Goal: Transaction & Acquisition: Purchase product/service

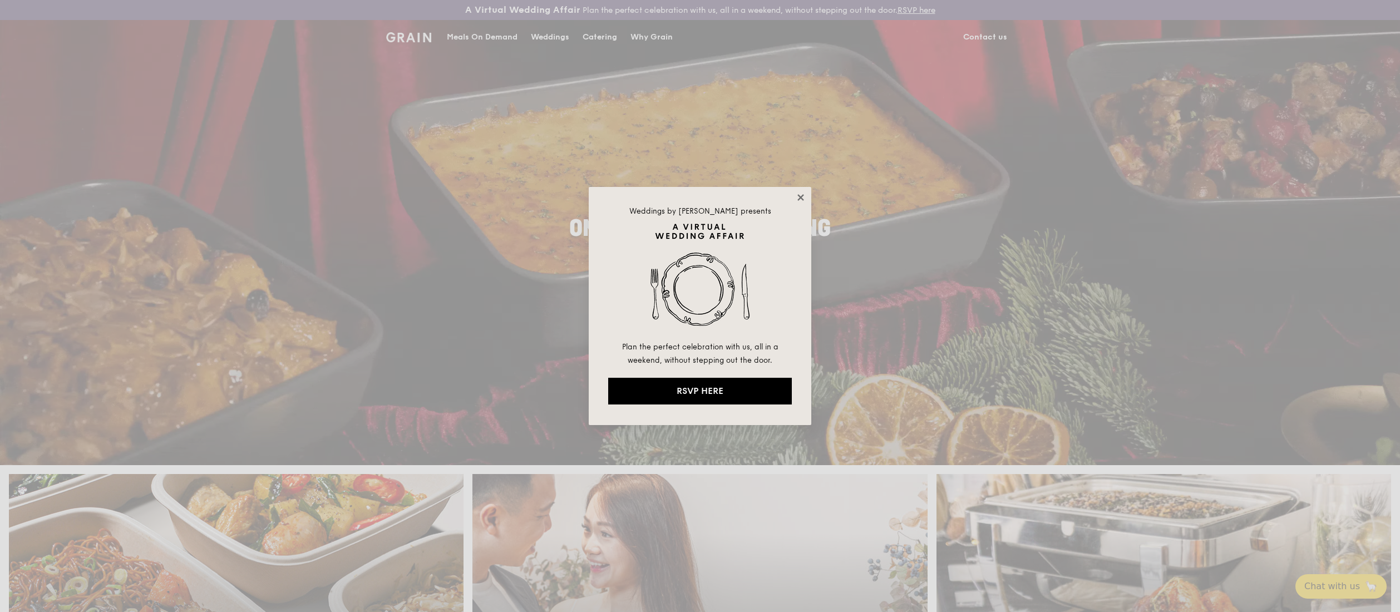
click at [798, 199] on icon at bounding box center [800, 197] width 6 height 6
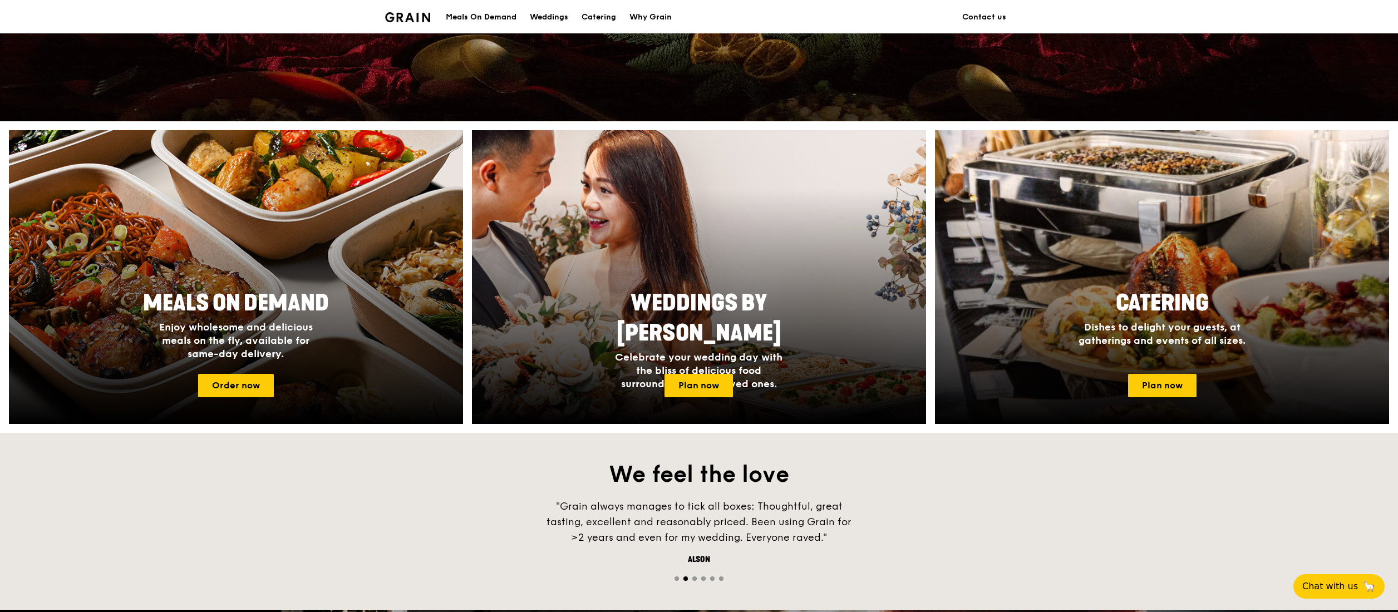
scroll to position [556, 0]
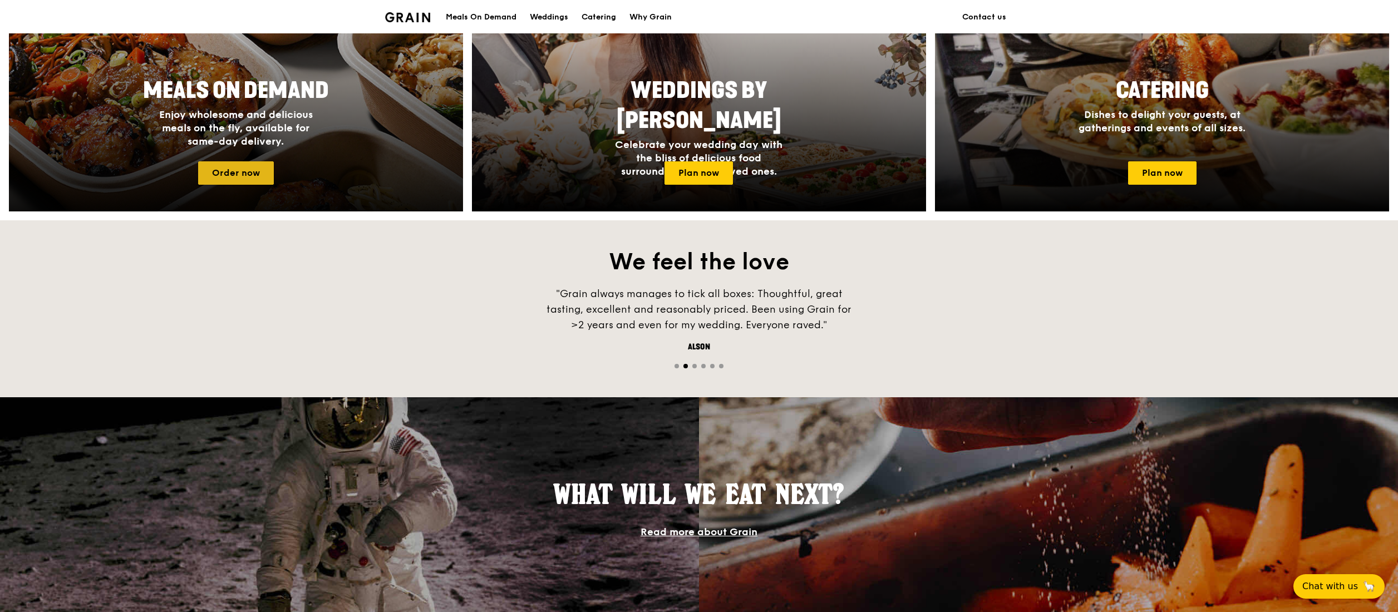
click at [262, 171] on link "Order now" at bounding box center [236, 172] width 76 height 23
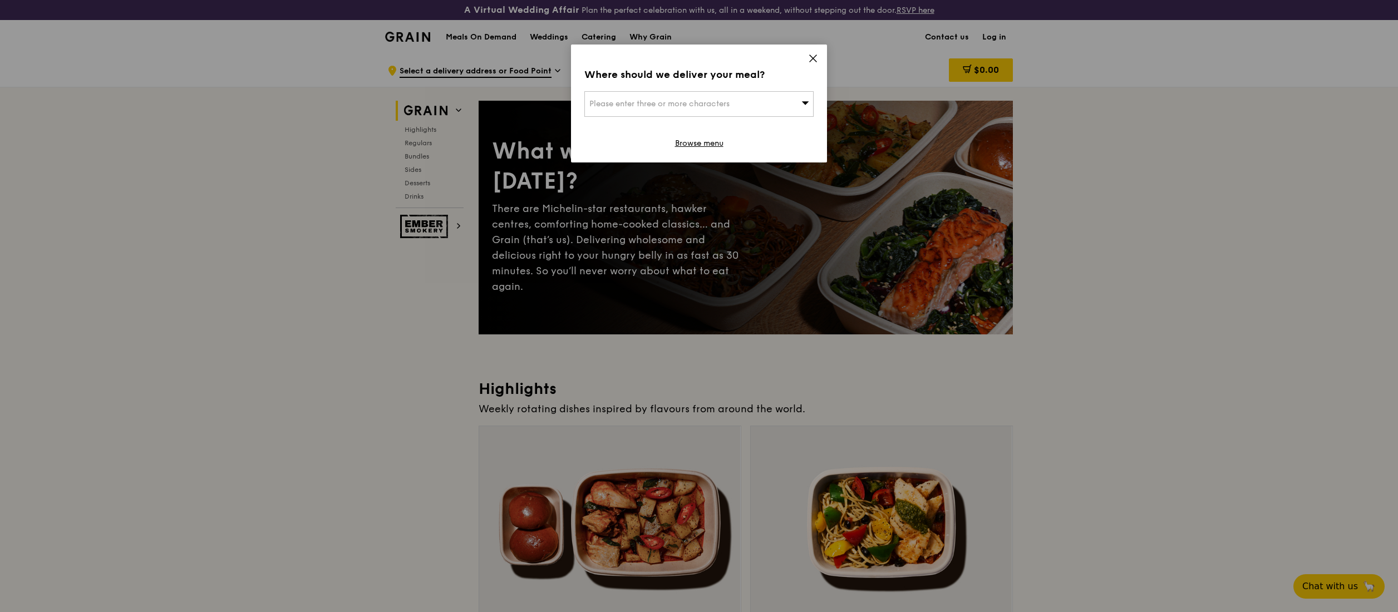
click at [634, 109] on div "Please enter three or more characters" at bounding box center [698, 104] width 229 height 26
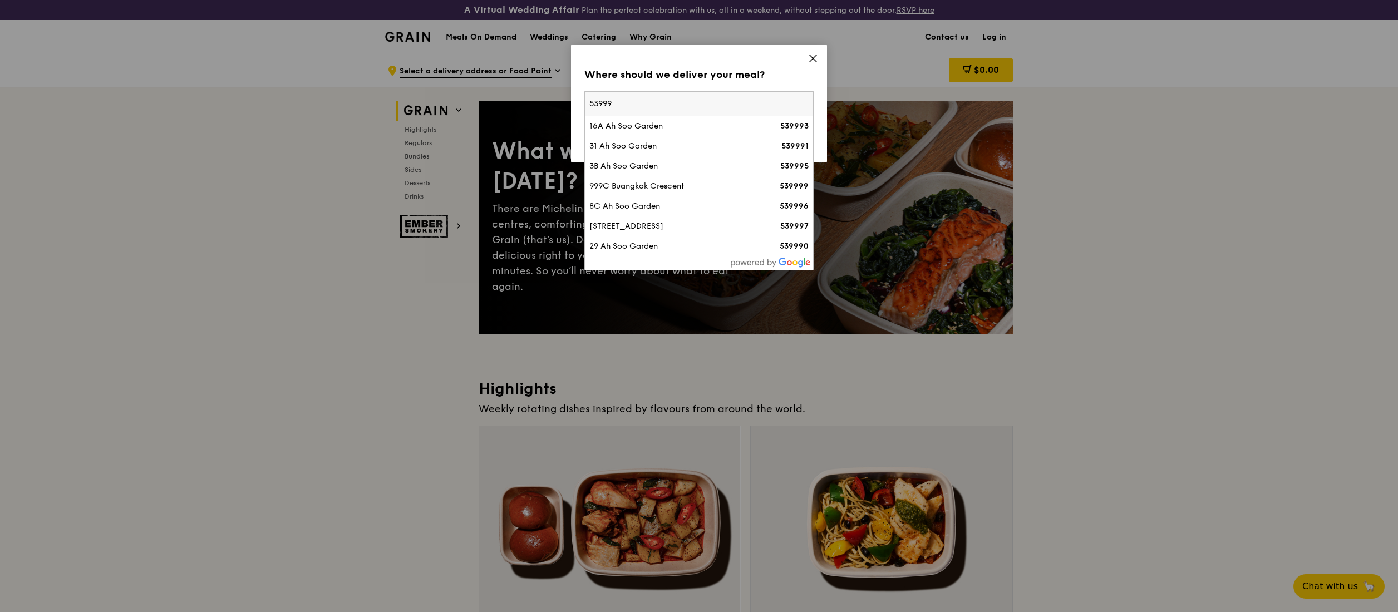
type input "539995"
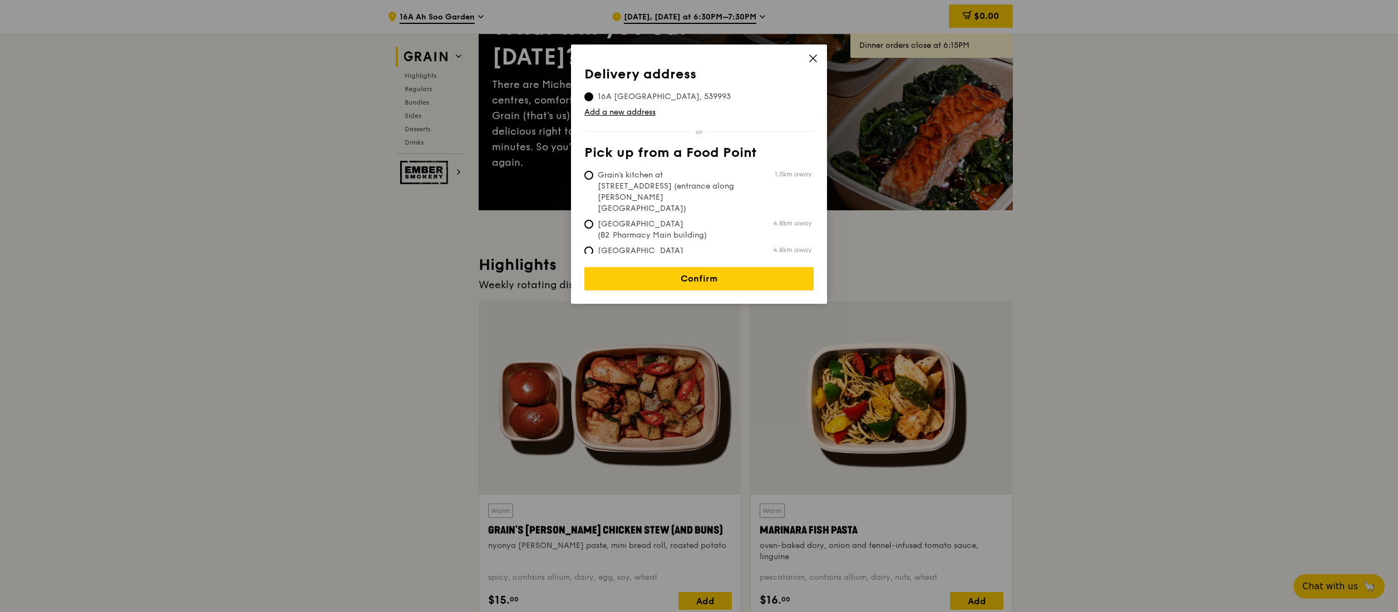
scroll to position [223, 0]
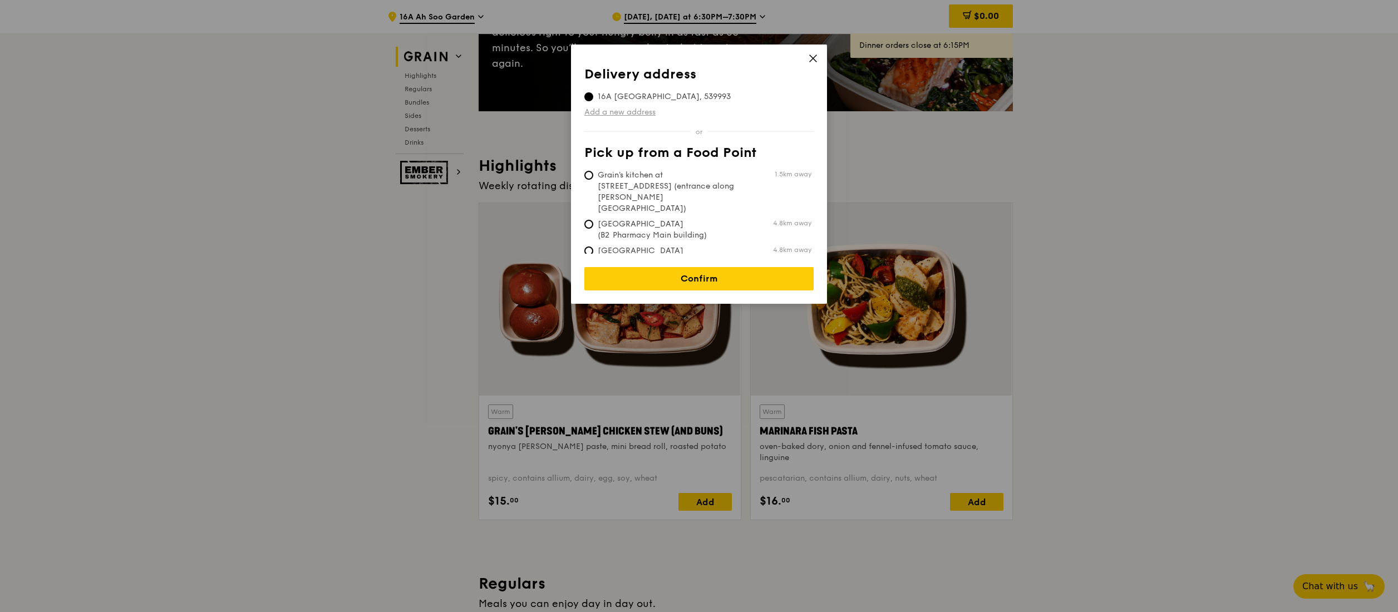
click at [640, 111] on link "Add a new address" at bounding box center [698, 112] width 229 height 11
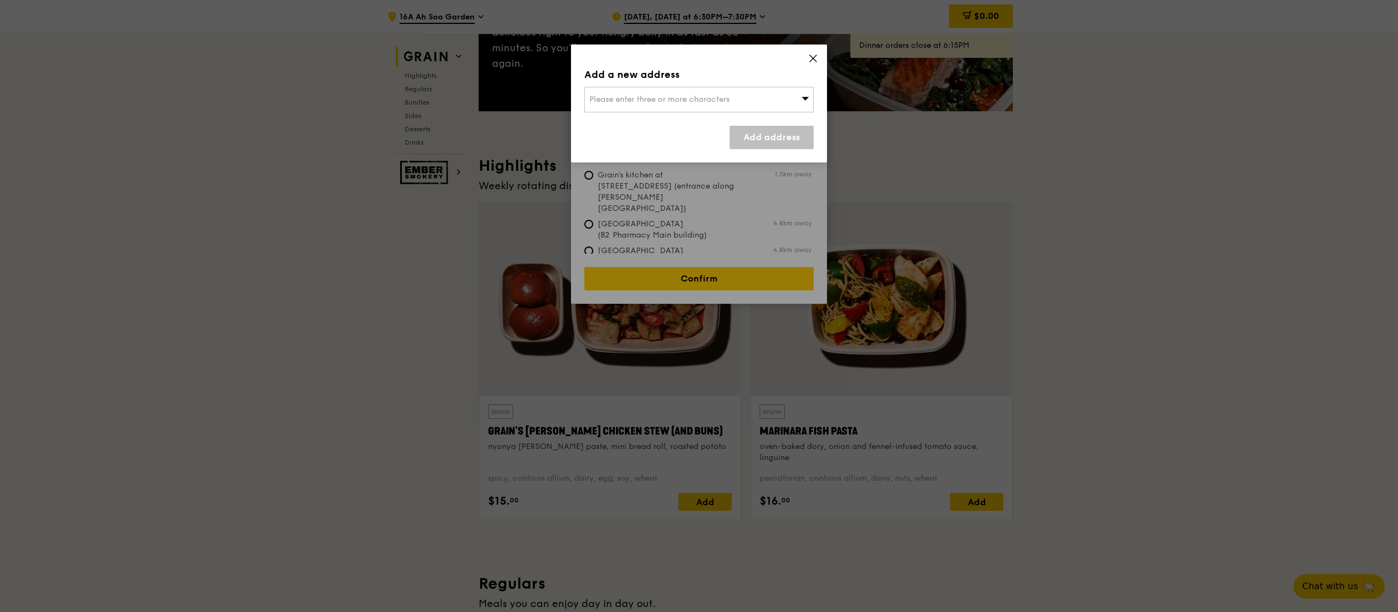
click at [720, 92] on div "Please enter three or more characters" at bounding box center [698, 100] width 229 height 26
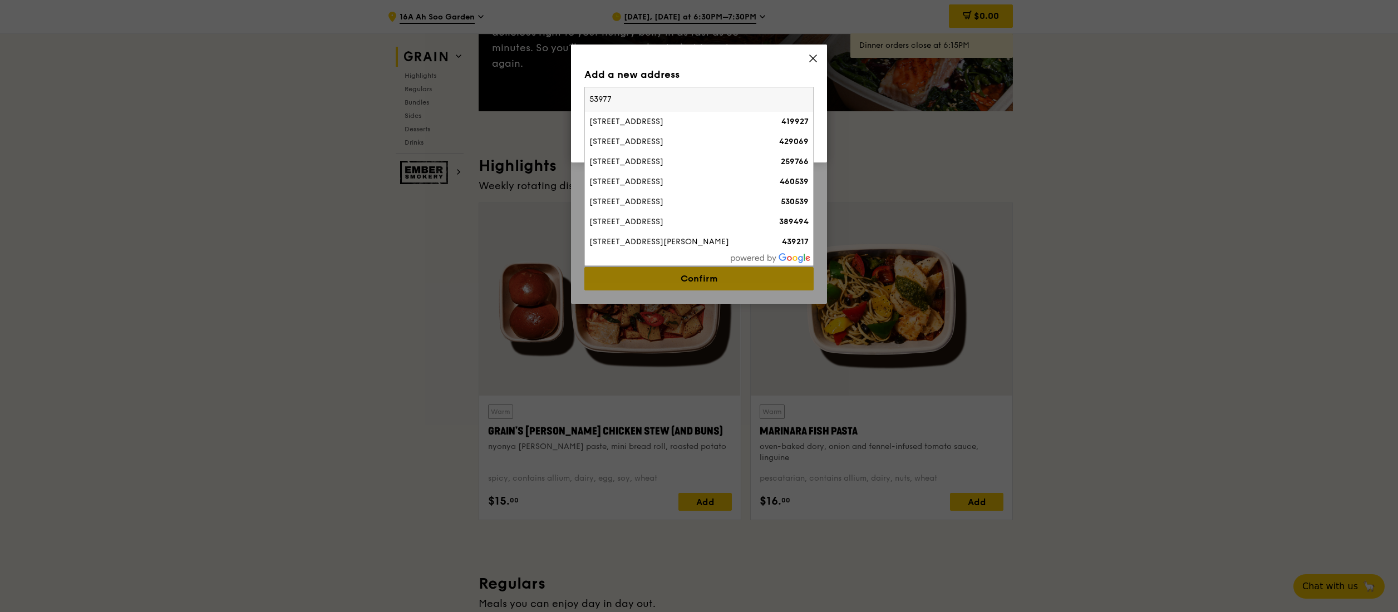
type input "539775"
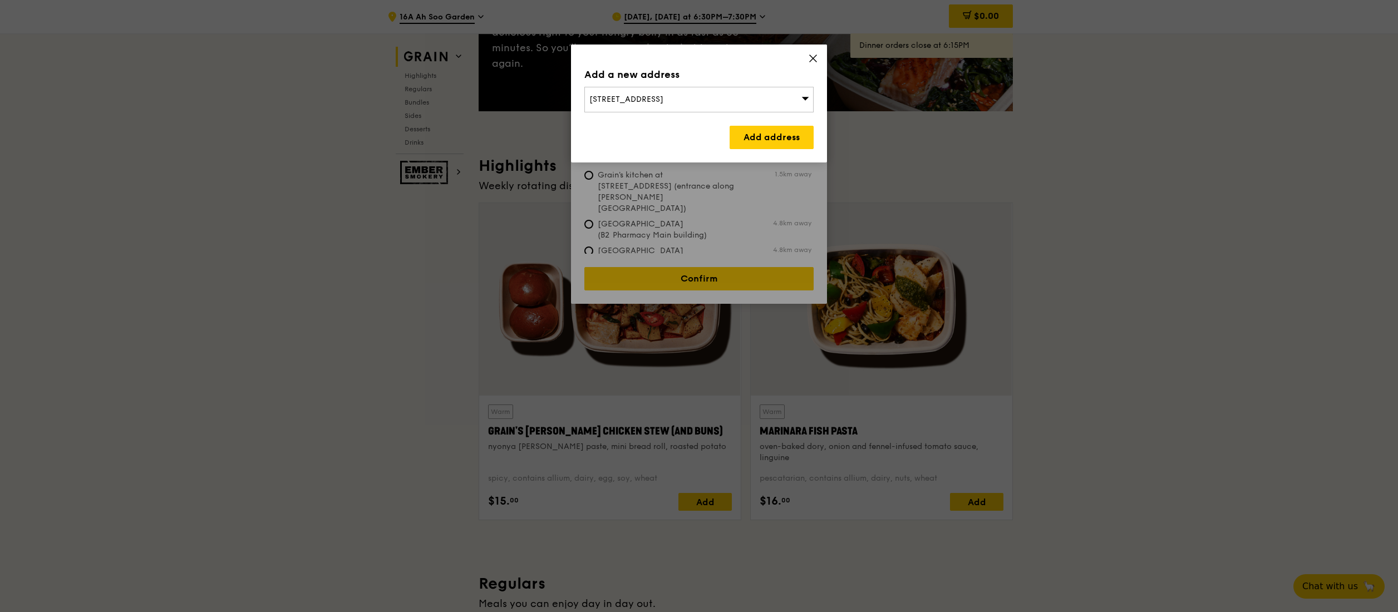
click at [797, 101] on div "[STREET_ADDRESS]" at bounding box center [698, 100] width 229 height 26
click at [643, 125] on div "[STREET_ADDRESS][PERSON_NAME]" at bounding box center [671, 121] width 165 height 11
click at [760, 138] on link "Add address" at bounding box center [772, 137] width 84 height 23
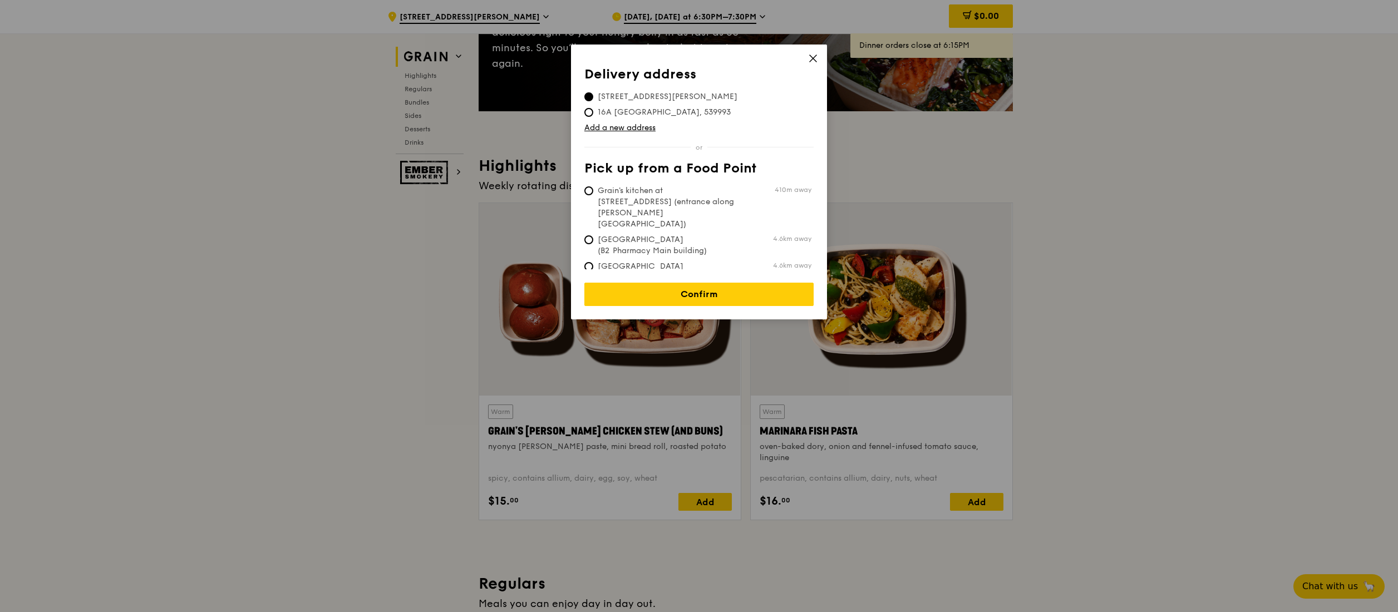
click at [593, 193] on span "Grain's kitchen at [STREET_ADDRESS] (entrance along [PERSON_NAME][GEOGRAPHIC_DA…" at bounding box center [667, 207] width 166 height 45
click at [593, 193] on input "Grain's kitchen at [STREET_ADDRESS] (entrance along [PERSON_NAME][GEOGRAPHIC_DA…" at bounding box center [588, 190] width 9 height 9
radio input "true"
click at [683, 283] on link "Confirm" at bounding box center [698, 294] width 229 height 23
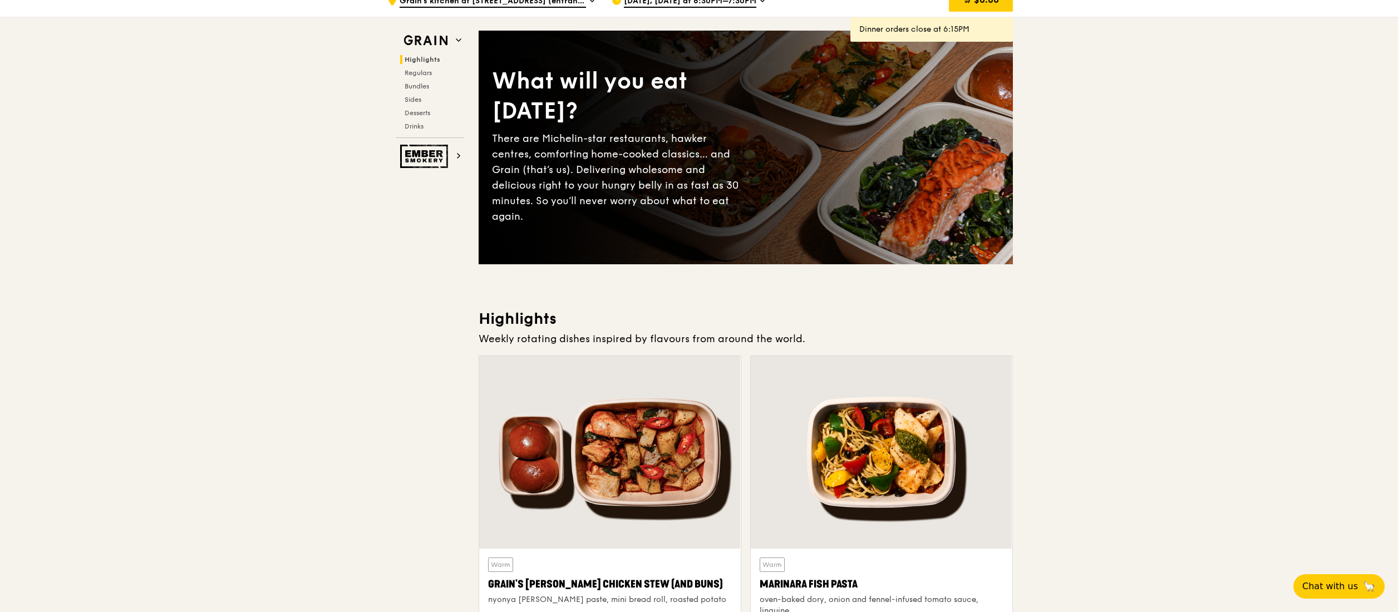
scroll to position [0, 0]
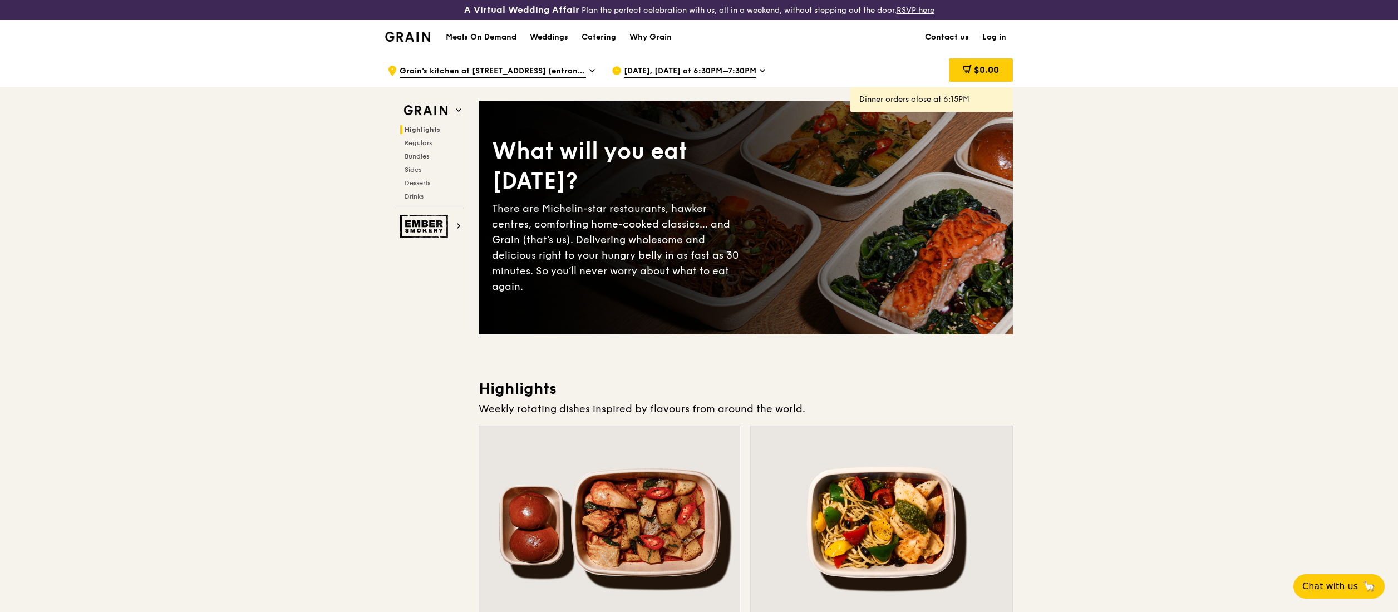
click at [741, 63] on div "[DATE], [DATE] at 6:30PM–7:30PM" at bounding box center [715, 70] width 206 height 33
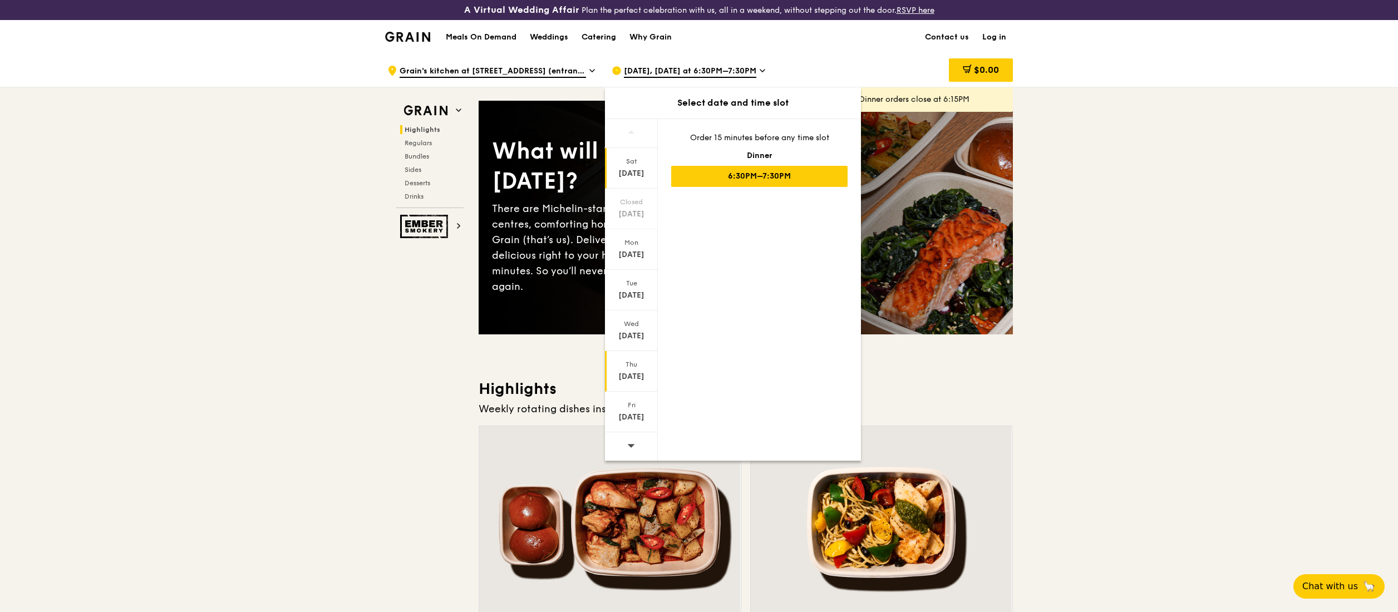
click at [637, 373] on div "[DATE]" at bounding box center [632, 376] width 50 height 11
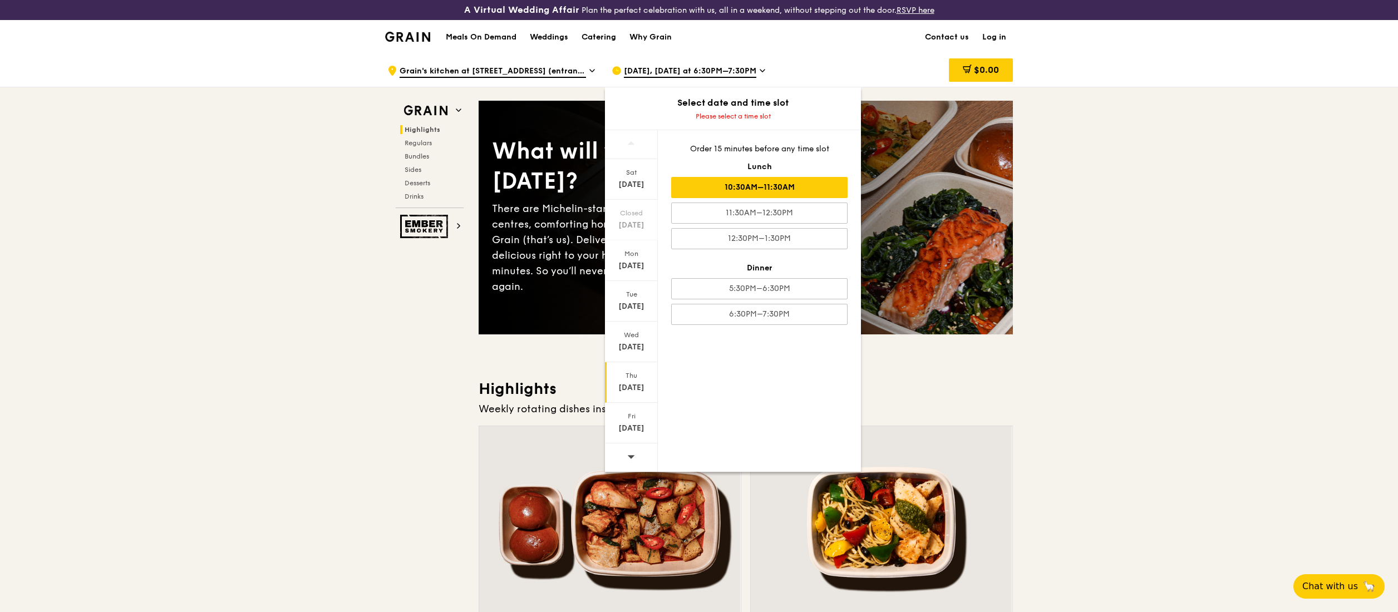
click at [831, 183] on div "10:30AM–11:30AM" at bounding box center [759, 187] width 176 height 21
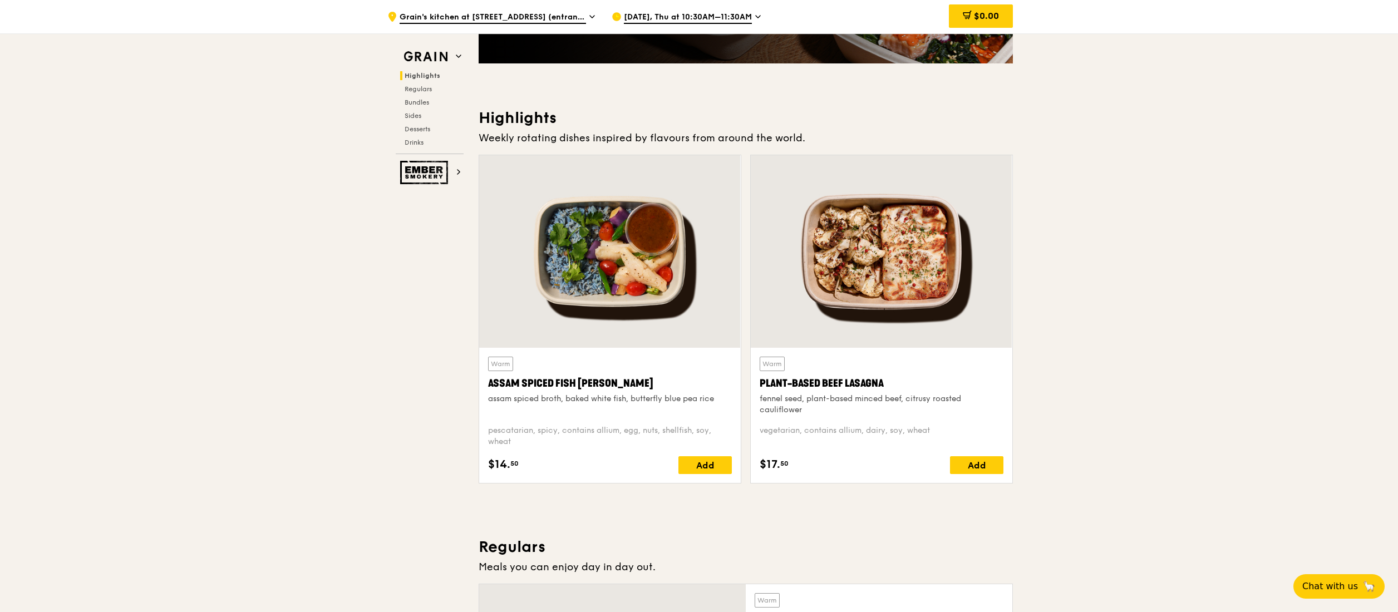
scroll to position [224, 0]
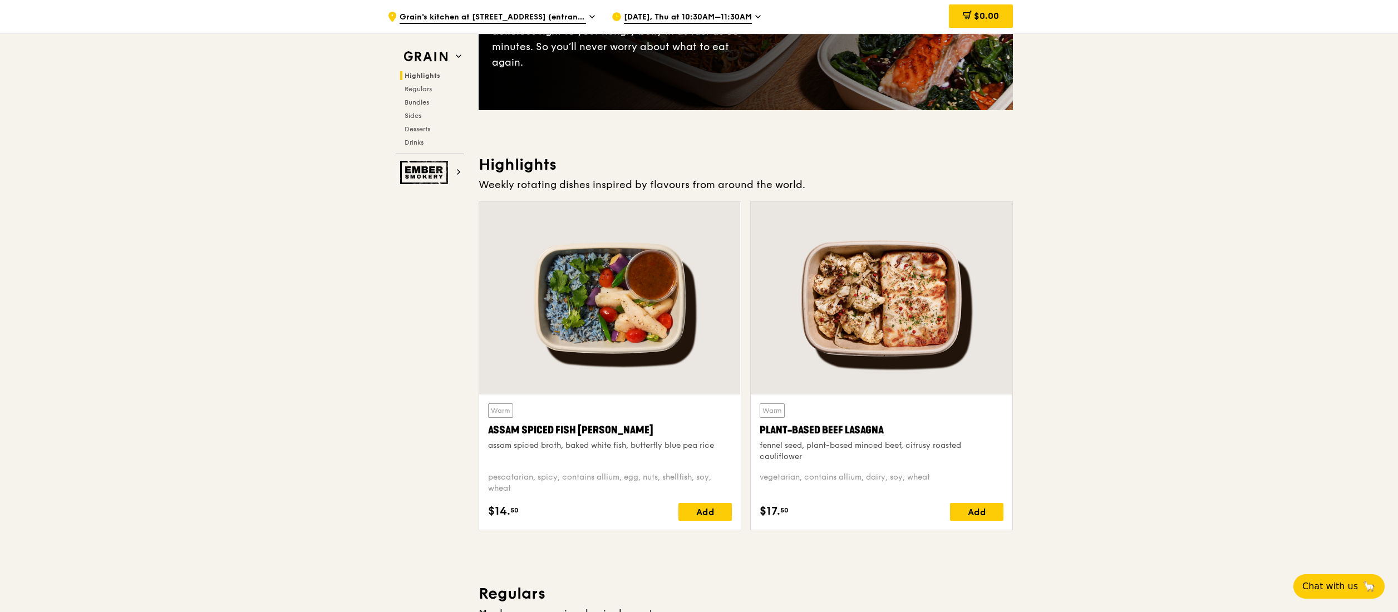
click at [635, 324] on div at bounding box center [610, 298] width 262 height 193
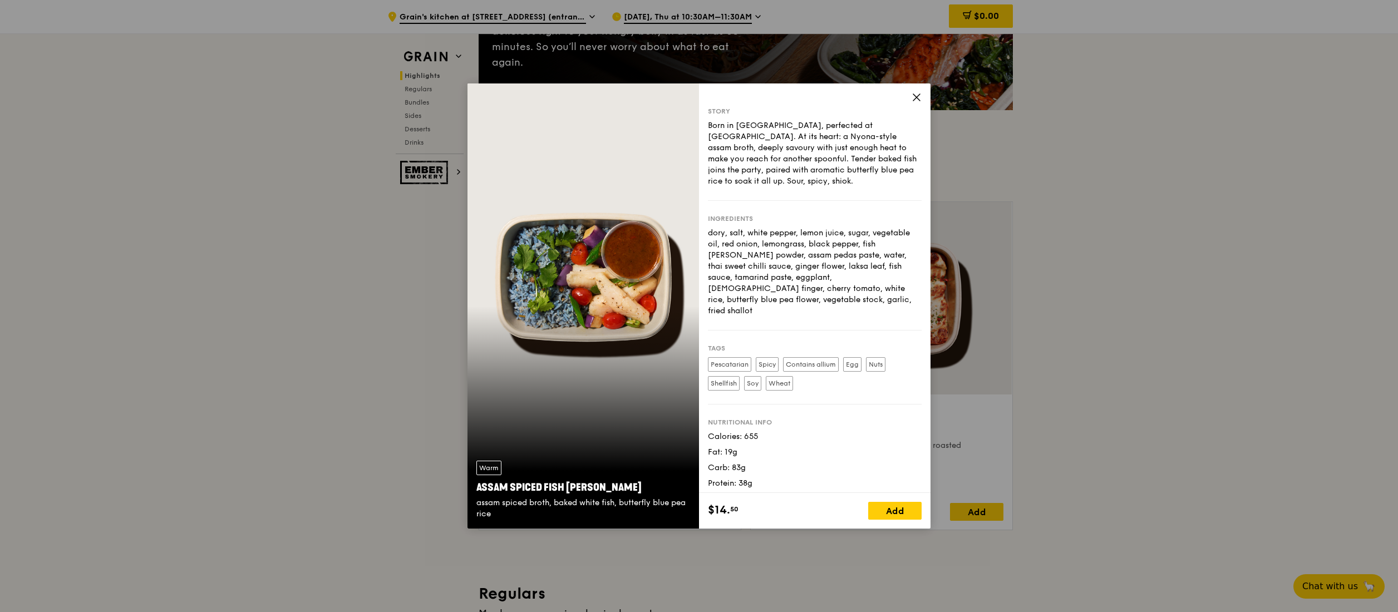
click at [918, 95] on icon at bounding box center [917, 97] width 10 height 10
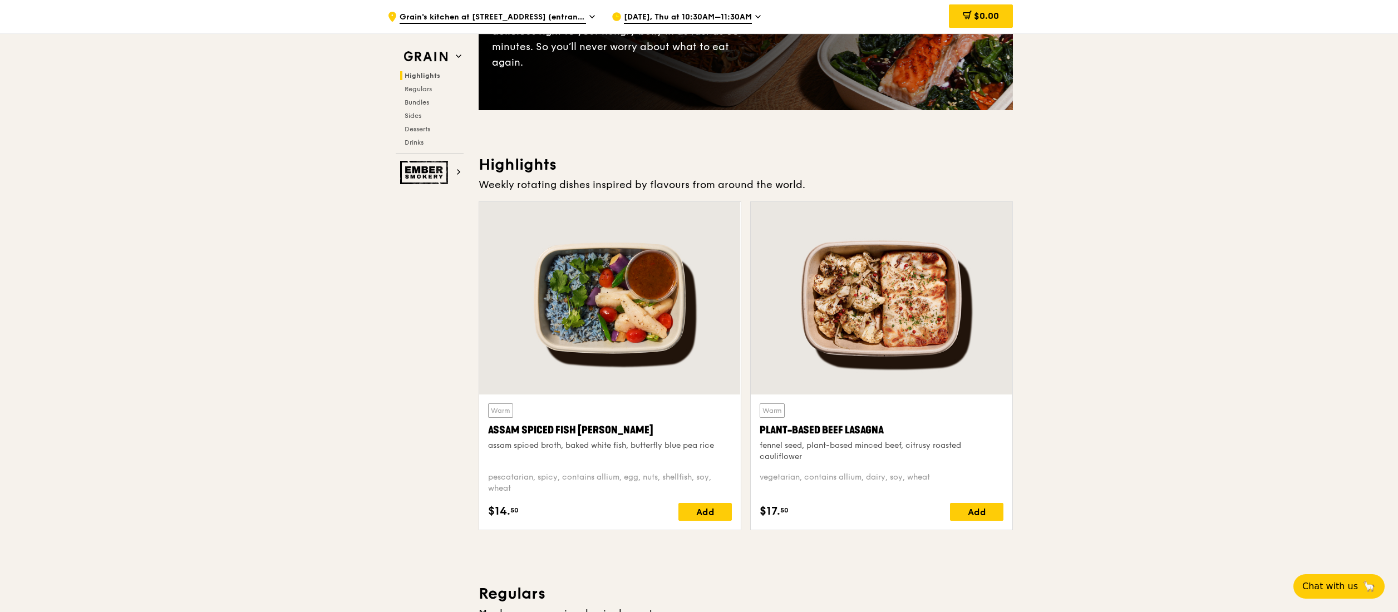
click at [889, 284] on div at bounding box center [882, 298] width 262 height 193
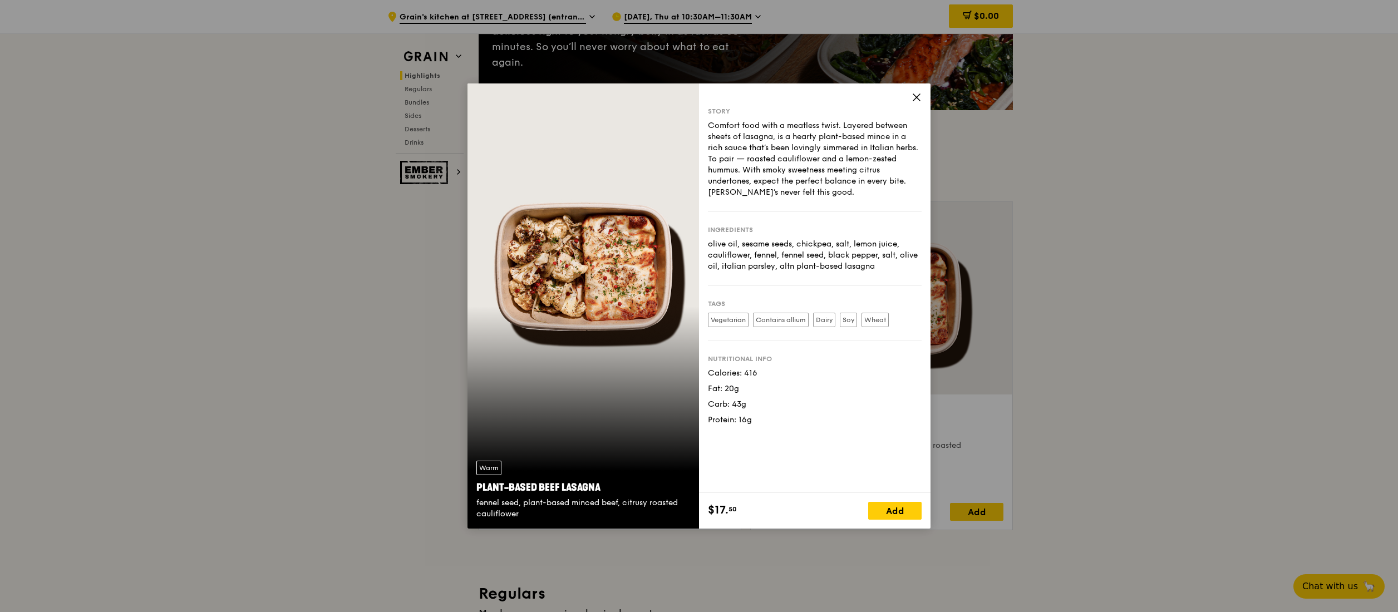
click at [918, 86] on div "Story Comfort food with a meatless twist. Layered between sheets of lasagna, is…" at bounding box center [815, 288] width 232 height 410
drag, startPoint x: 913, startPoint y: 96, endPoint x: 916, endPoint y: 104, distance: 8.5
click at [913, 96] on icon at bounding box center [917, 97] width 10 height 10
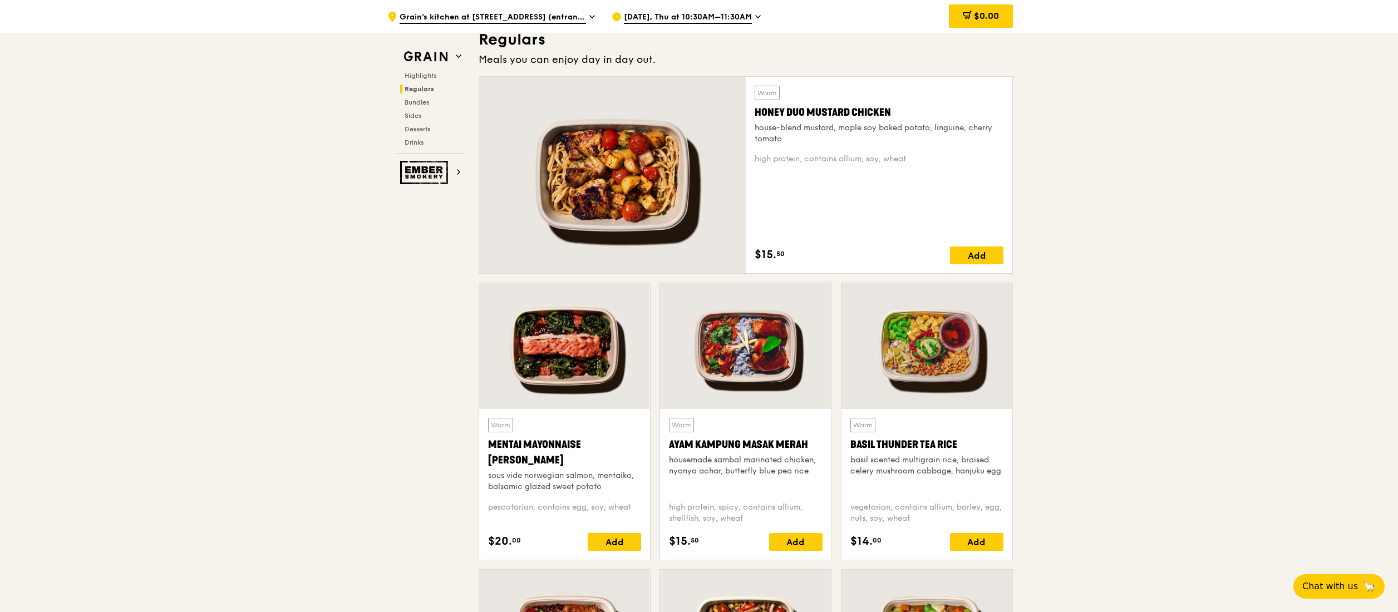
scroll to position [780, 0]
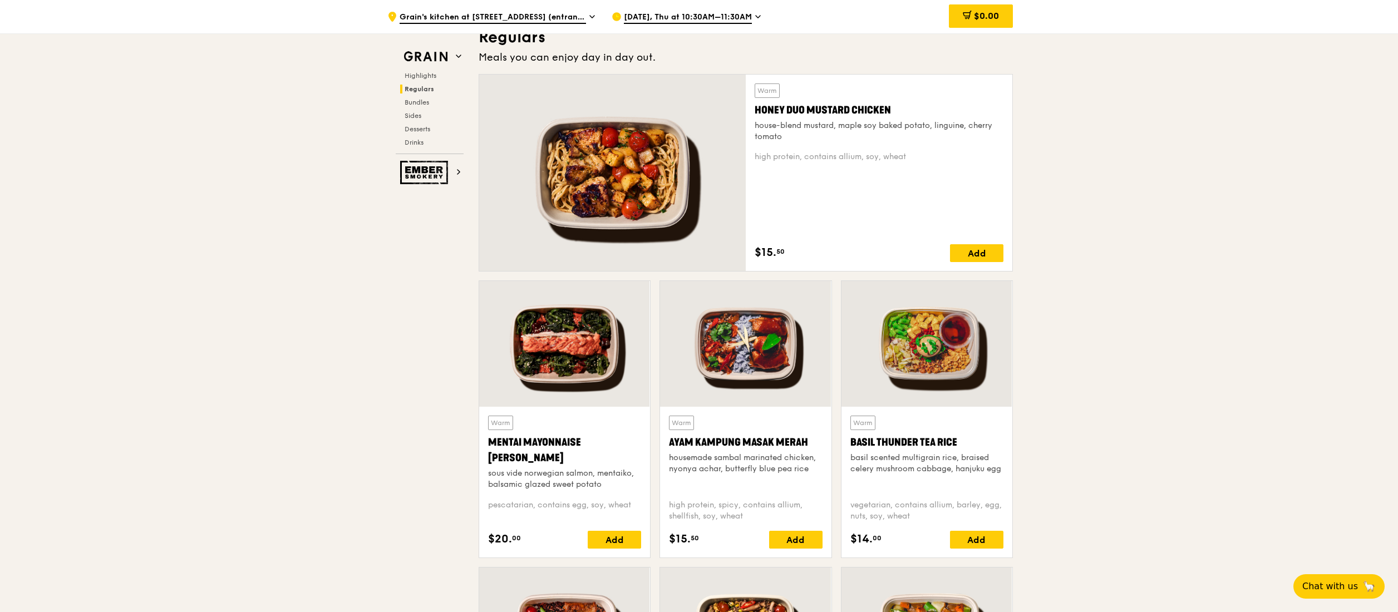
click at [631, 126] on div at bounding box center [612, 173] width 267 height 196
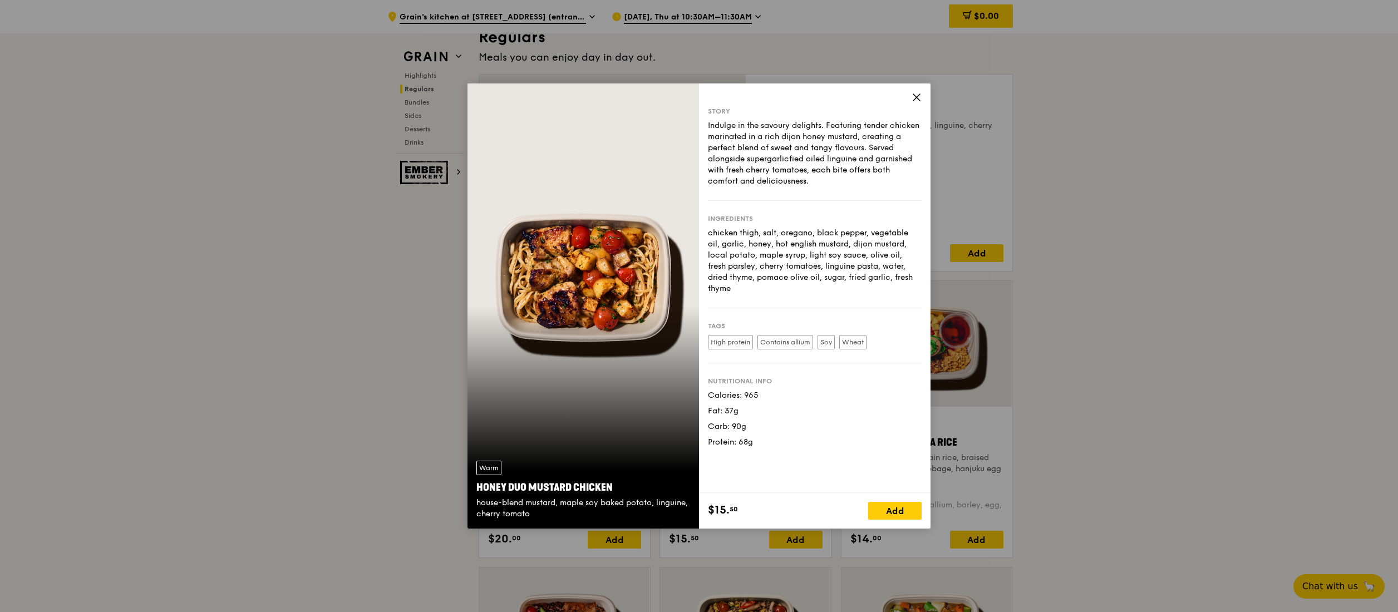
click at [917, 99] on icon at bounding box center [917, 97] width 10 height 10
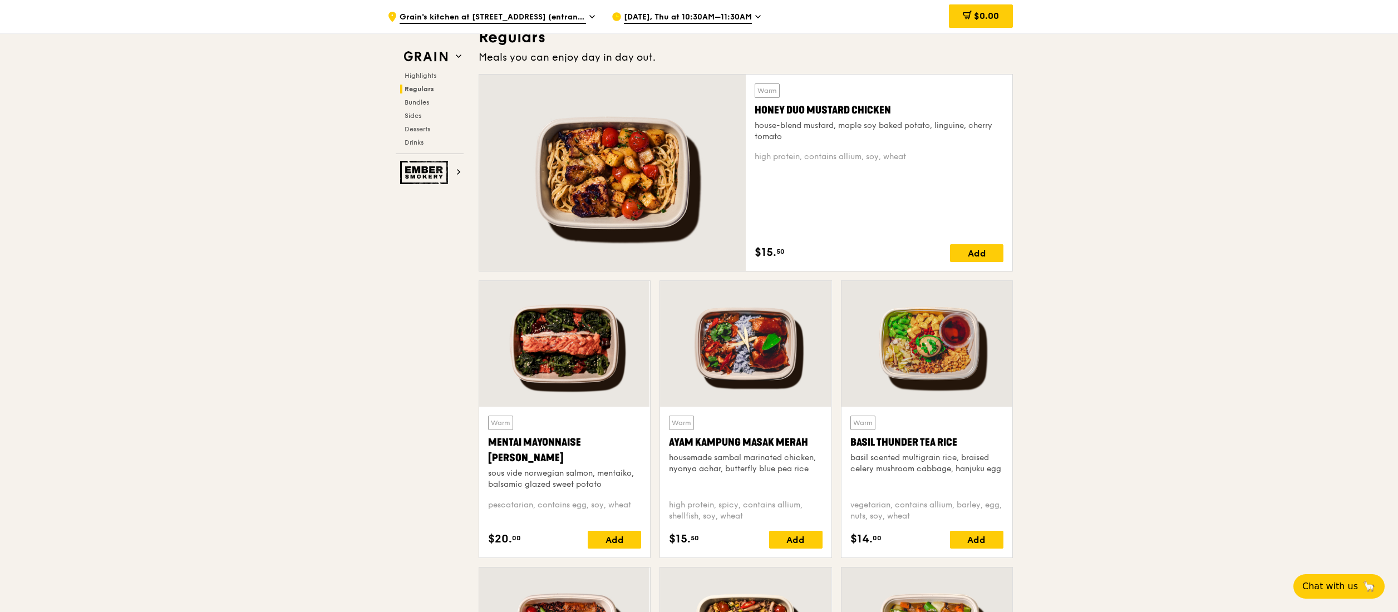
scroll to position [892, 0]
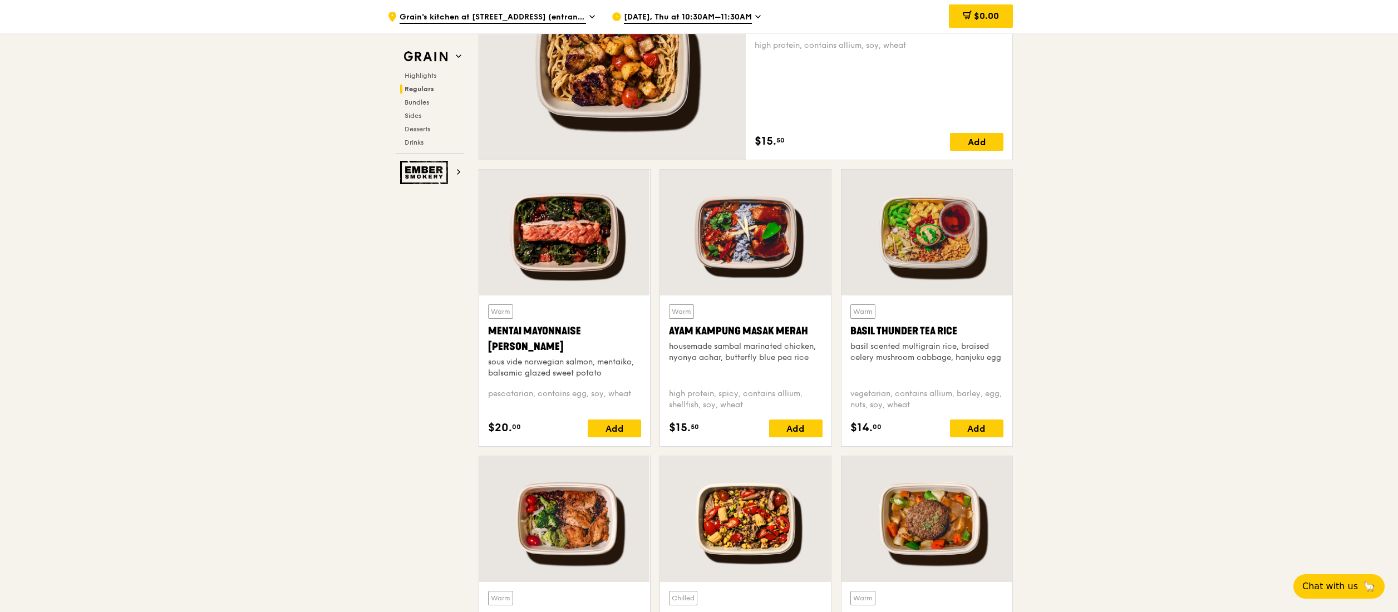
click at [761, 239] on div at bounding box center [745, 233] width 171 height 126
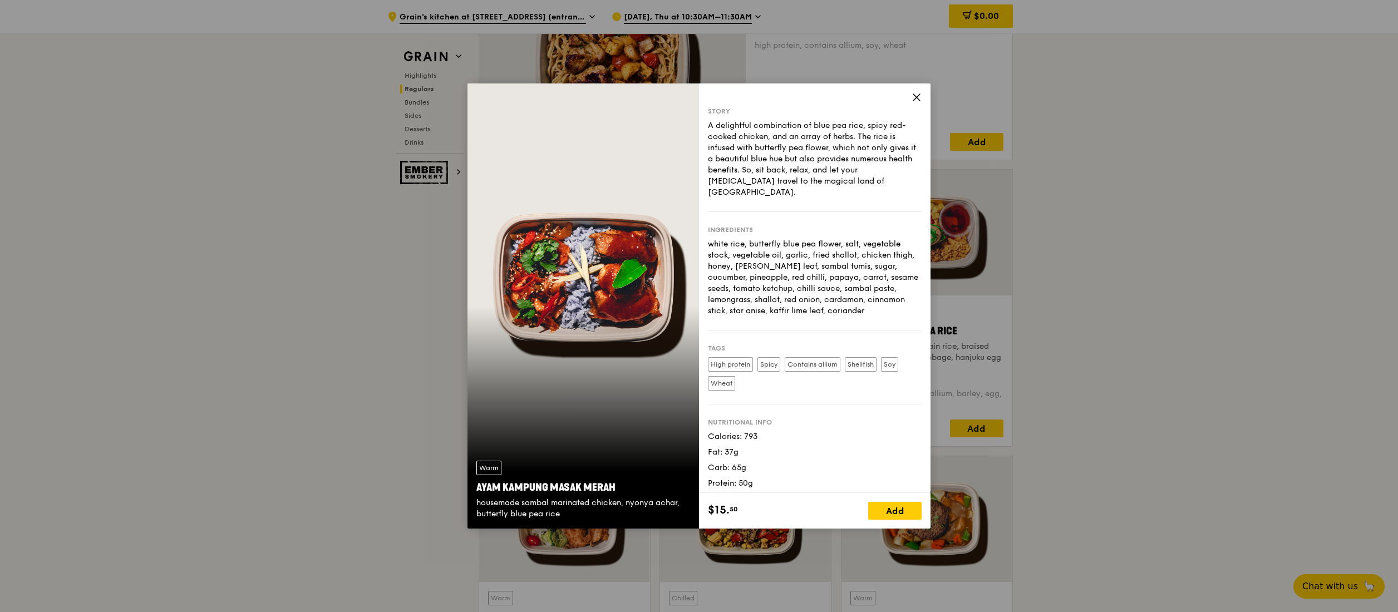
click at [916, 100] on icon at bounding box center [917, 97] width 10 height 10
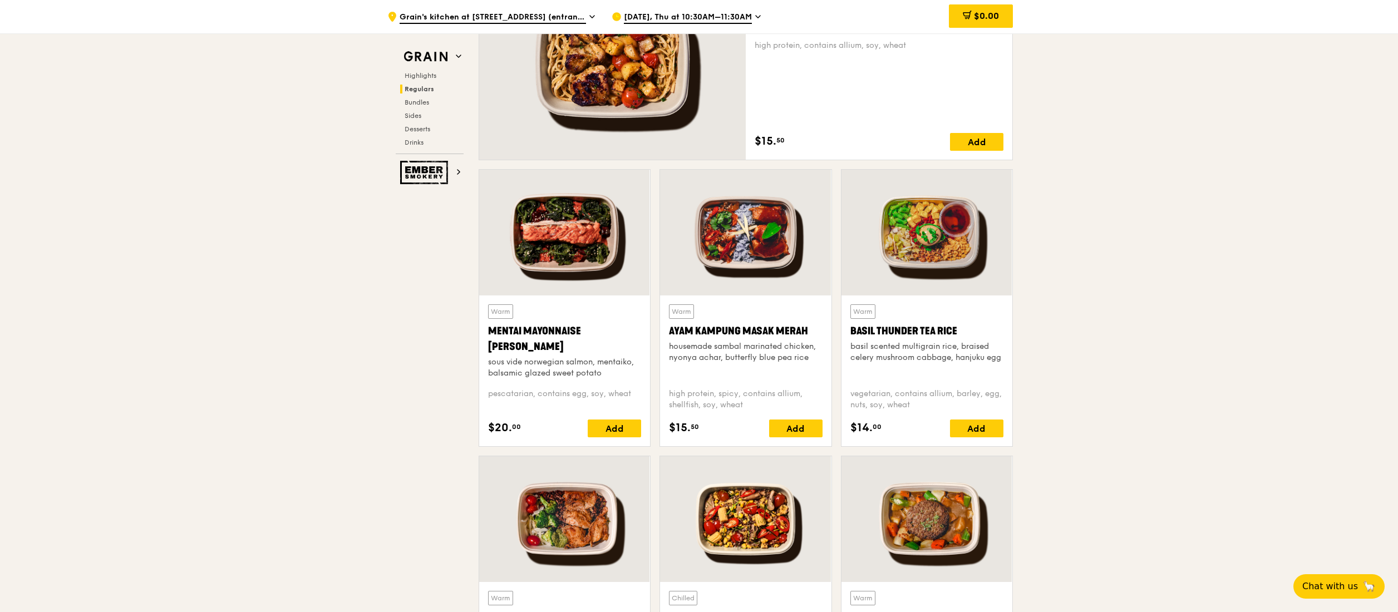
click at [922, 240] on div at bounding box center [926, 233] width 171 height 126
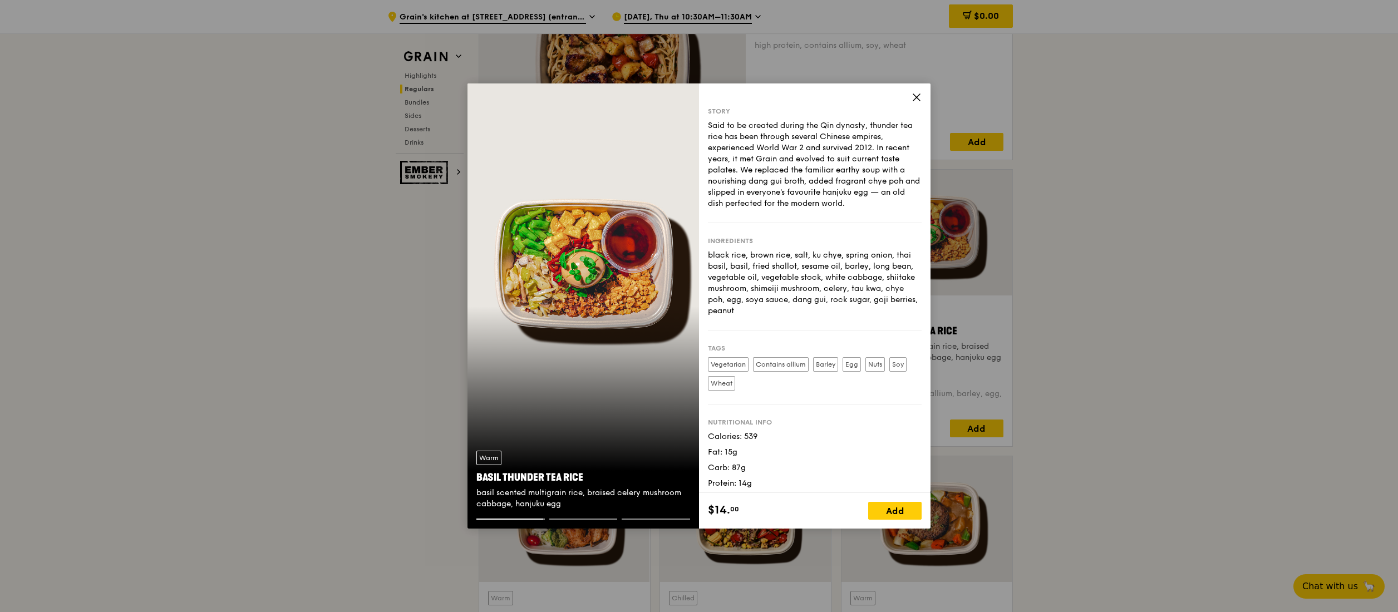
click at [915, 95] on icon at bounding box center [916, 97] width 7 height 7
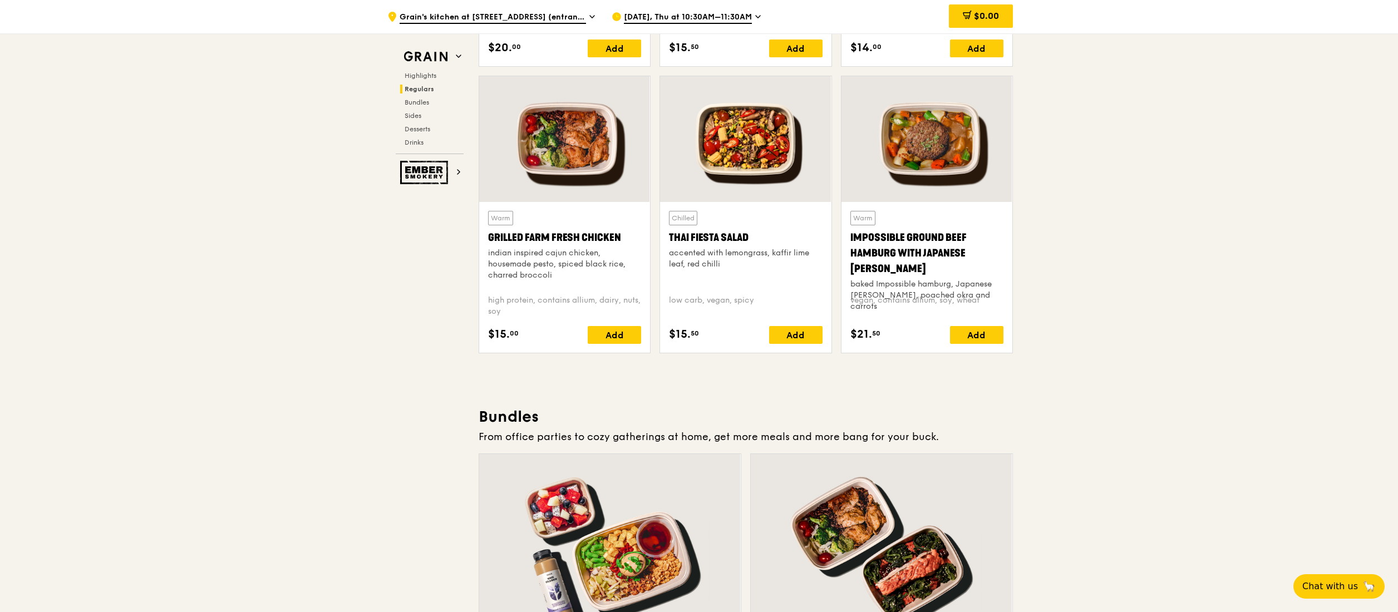
scroll to position [1225, 0]
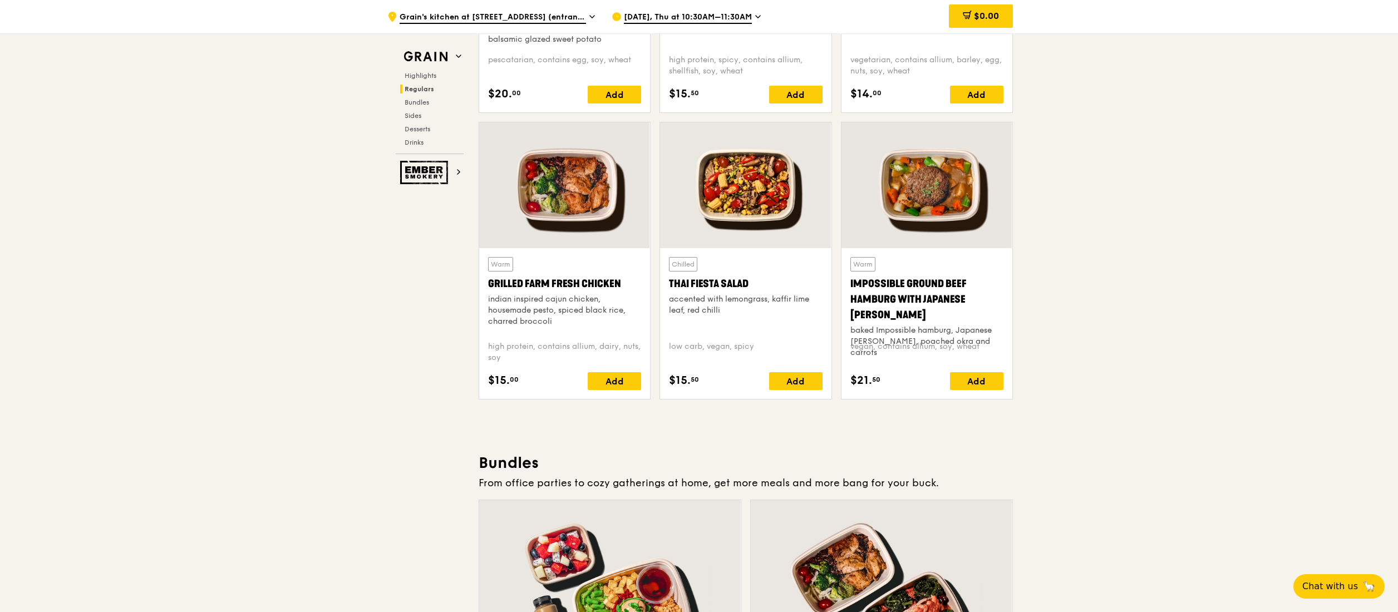
click at [601, 209] on div at bounding box center [564, 185] width 171 height 126
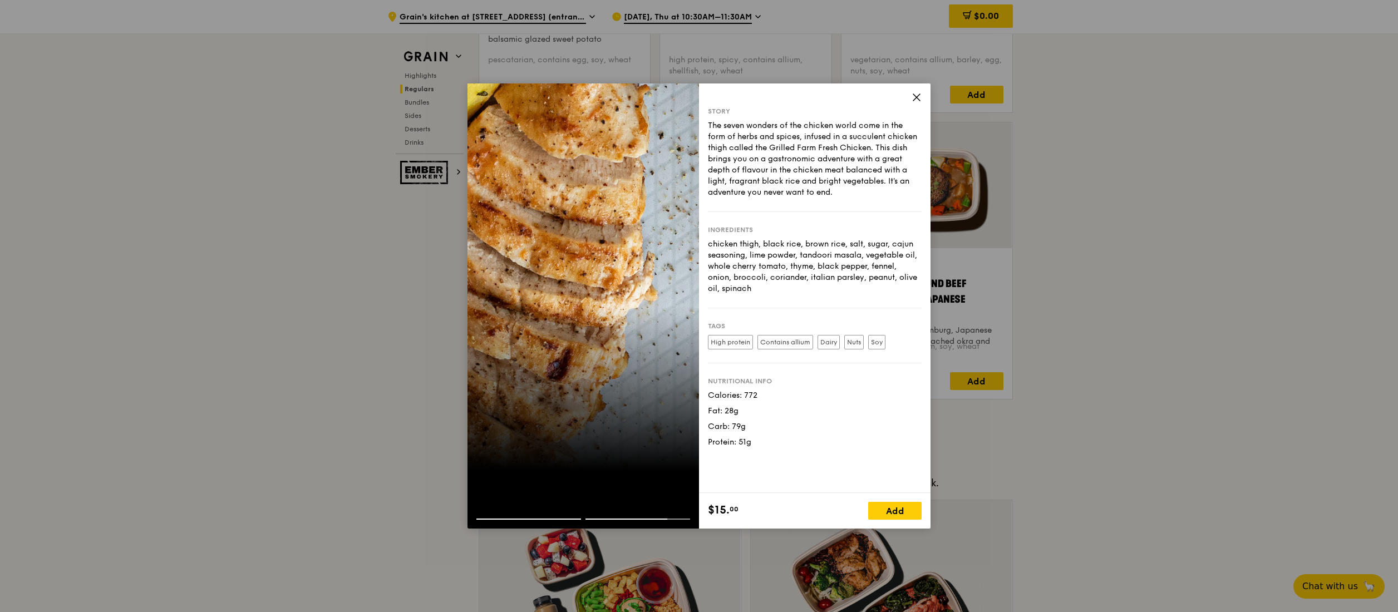
click at [916, 93] on icon at bounding box center [917, 97] width 10 height 10
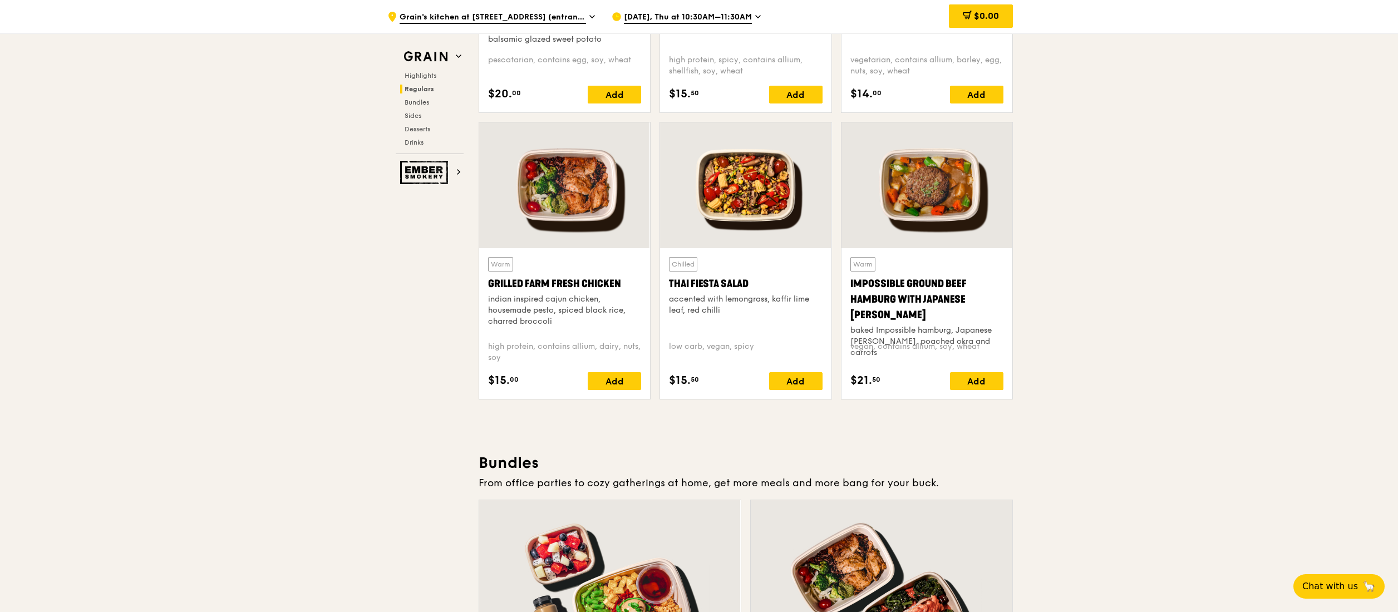
click at [973, 199] on div at bounding box center [926, 185] width 171 height 126
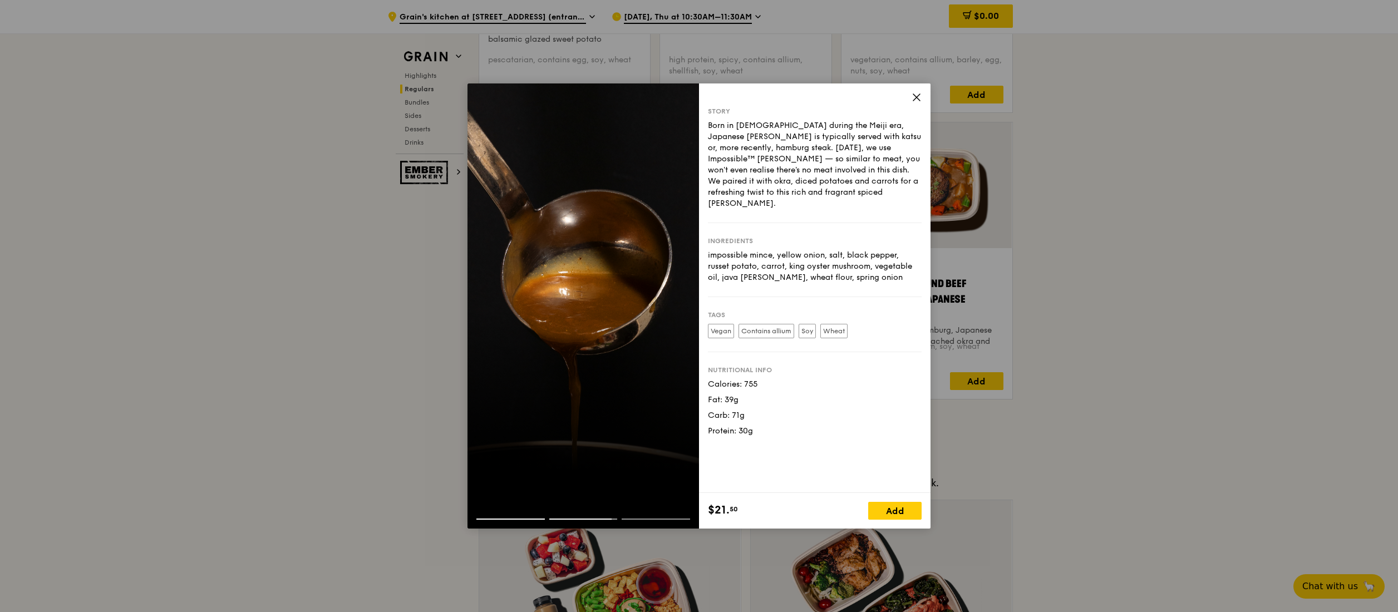
click at [922, 92] on div "Story Born in [DEMOGRAPHIC_DATA] during the Meiji era, Japanese [PERSON_NAME] i…" at bounding box center [815, 288] width 232 height 410
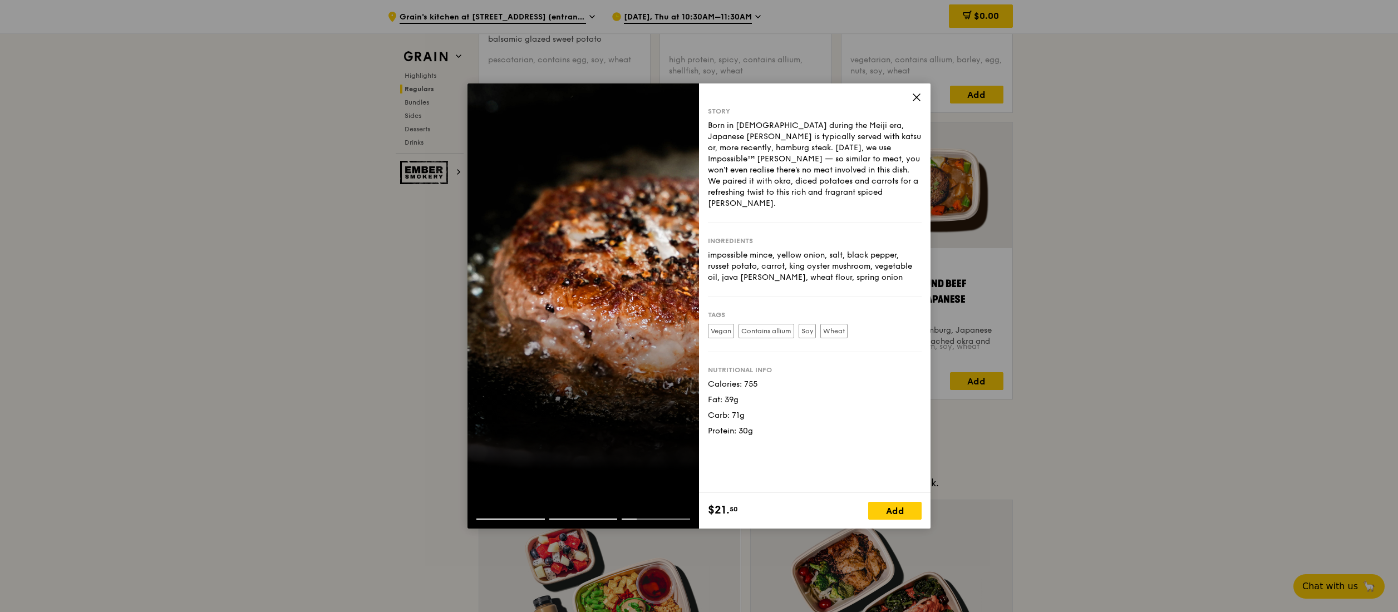
click at [916, 96] on icon at bounding box center [917, 97] width 10 height 10
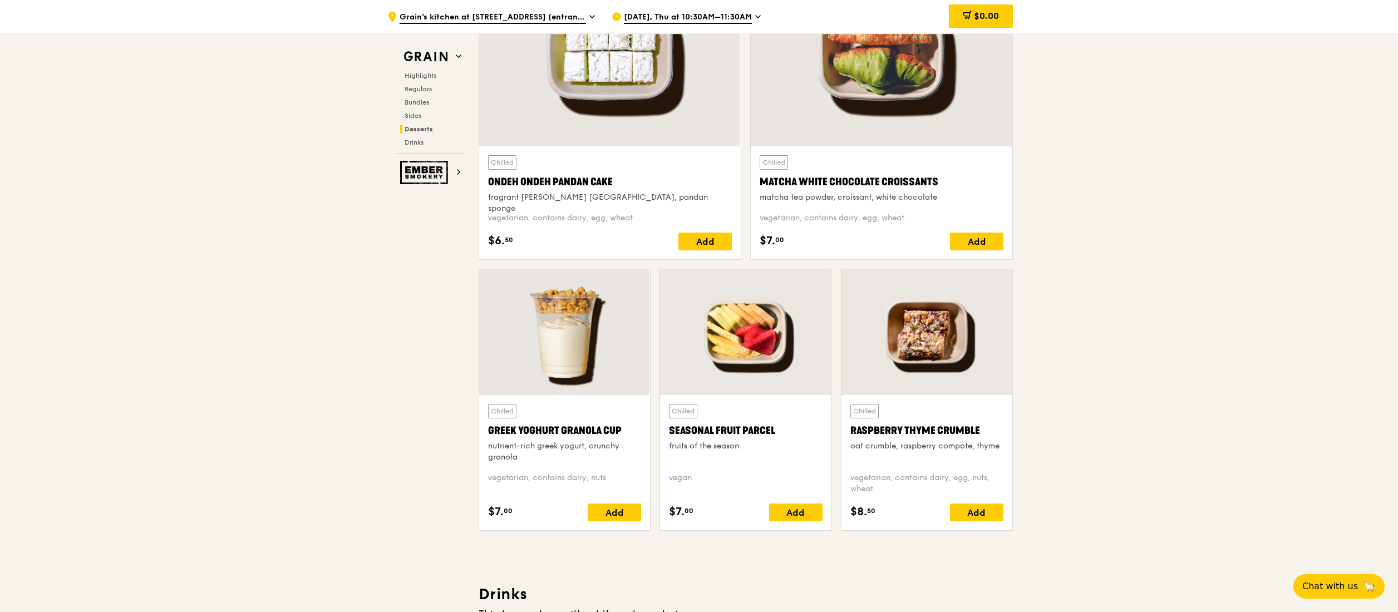
scroll to position [3117, 0]
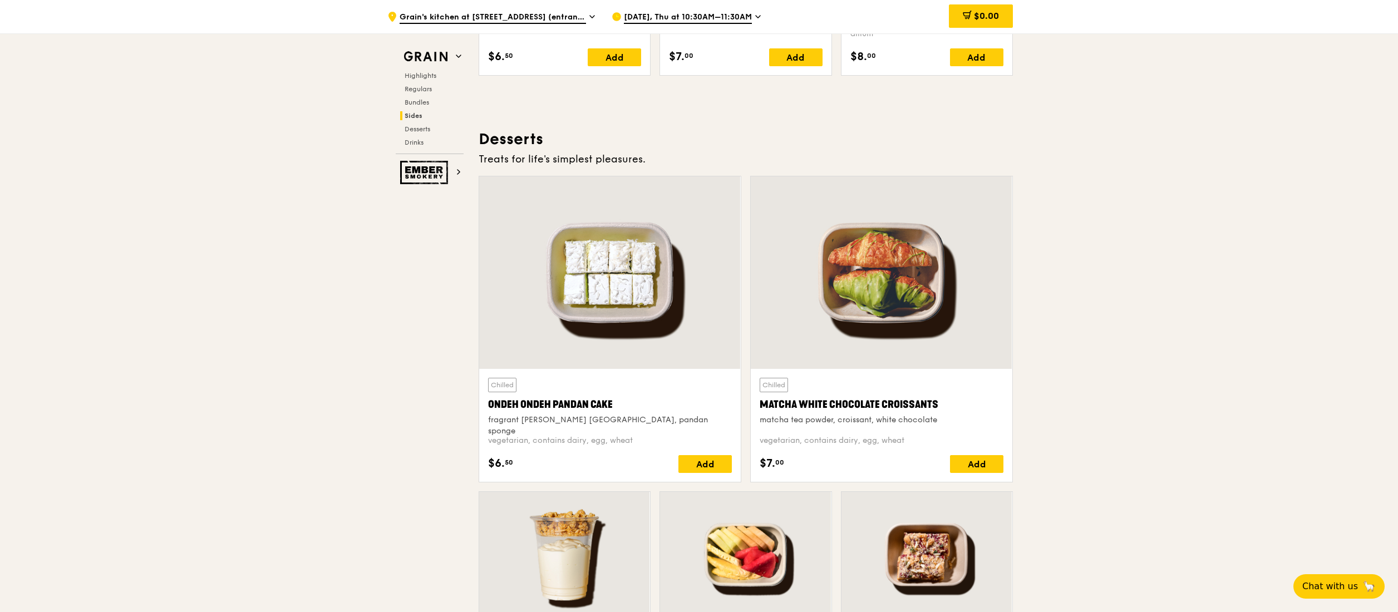
click at [666, 298] on div at bounding box center [610, 272] width 262 height 193
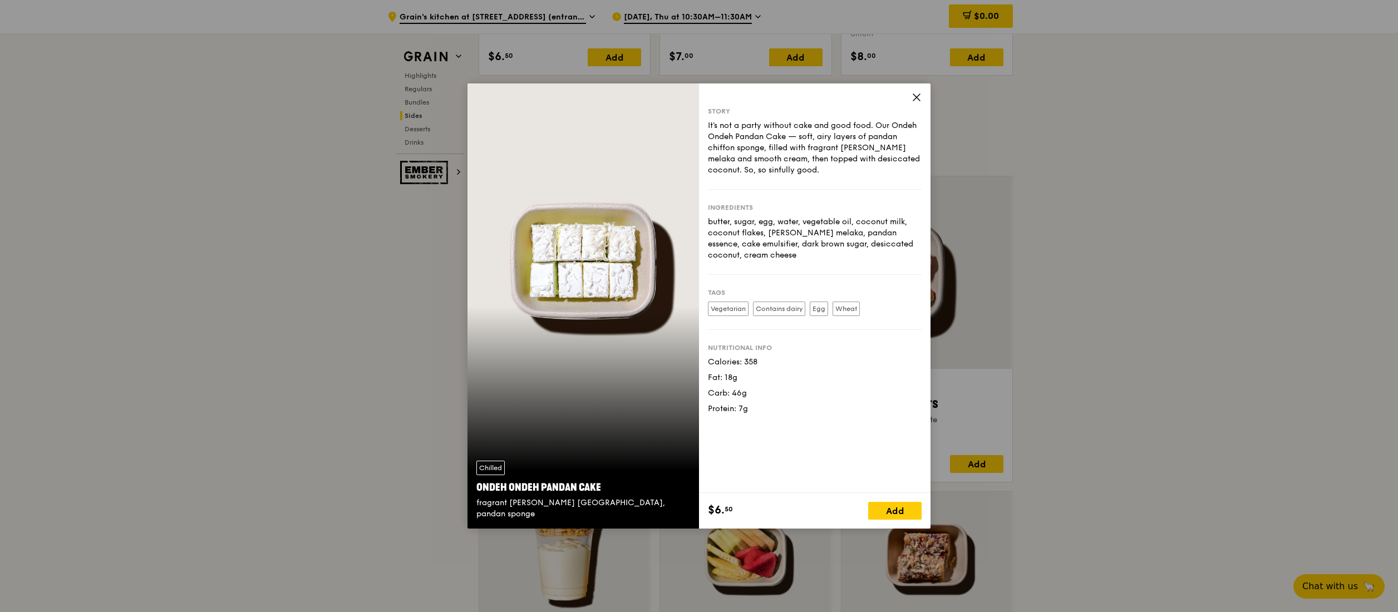
click at [917, 98] on icon at bounding box center [916, 97] width 7 height 7
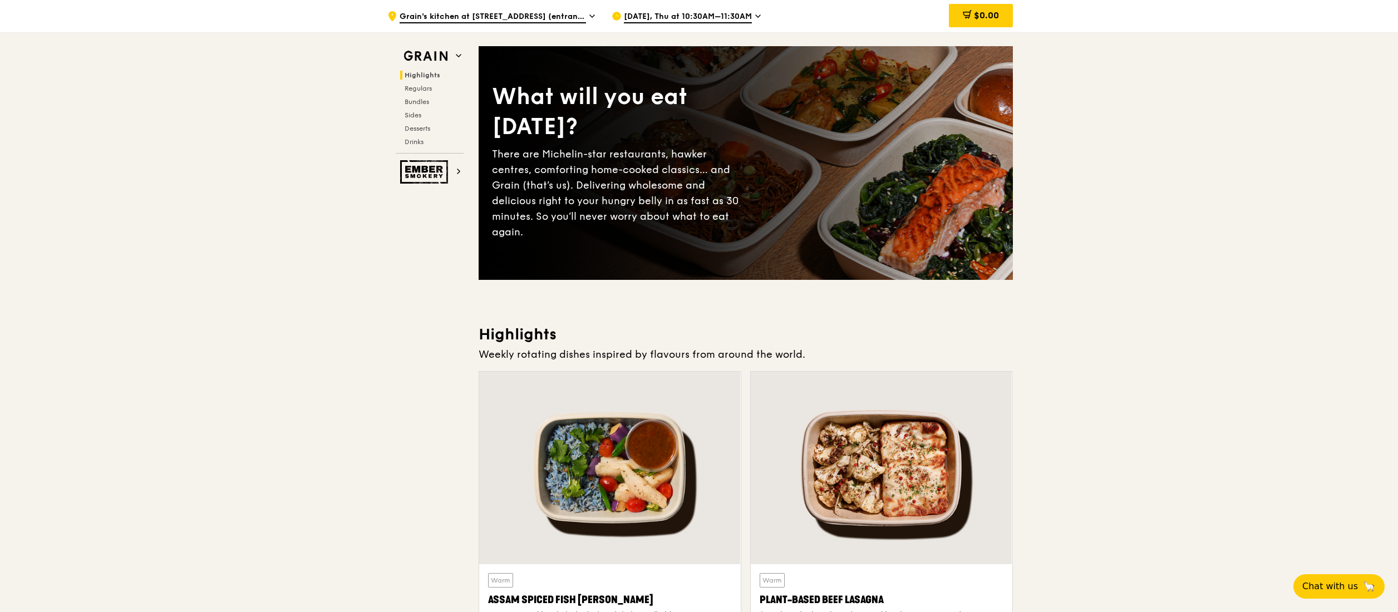
scroll to position [0, 0]
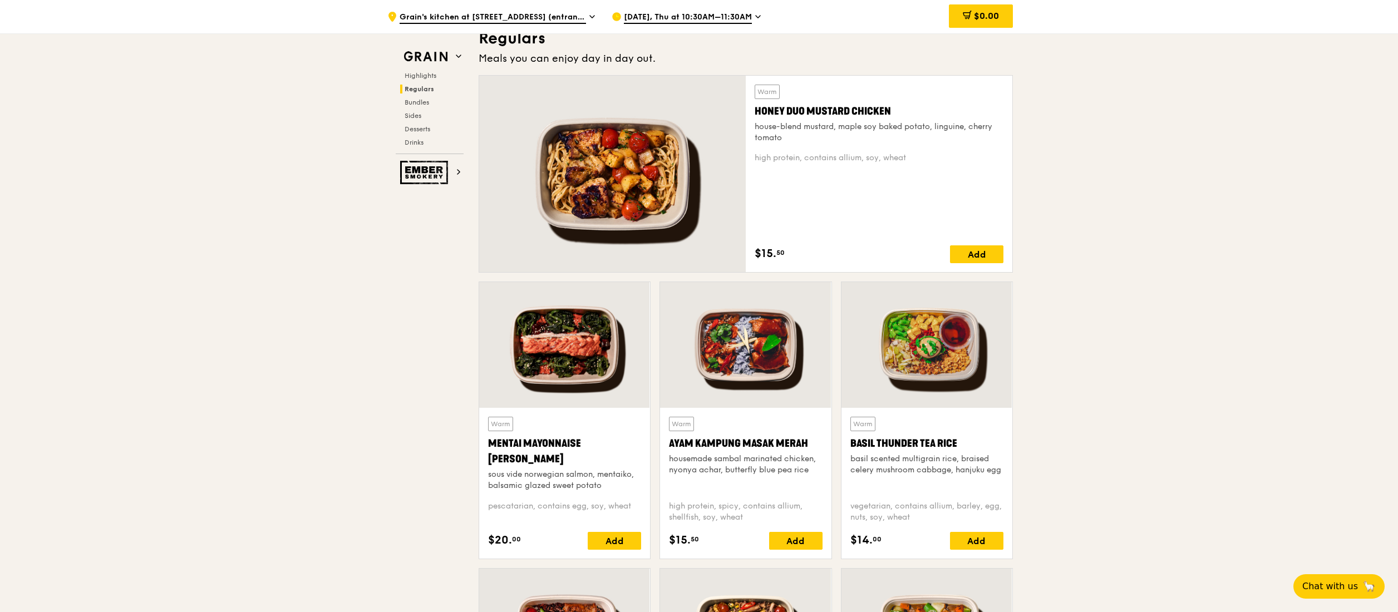
scroll to position [1224, 0]
